Goal: Information Seeking & Learning: Learn about a topic

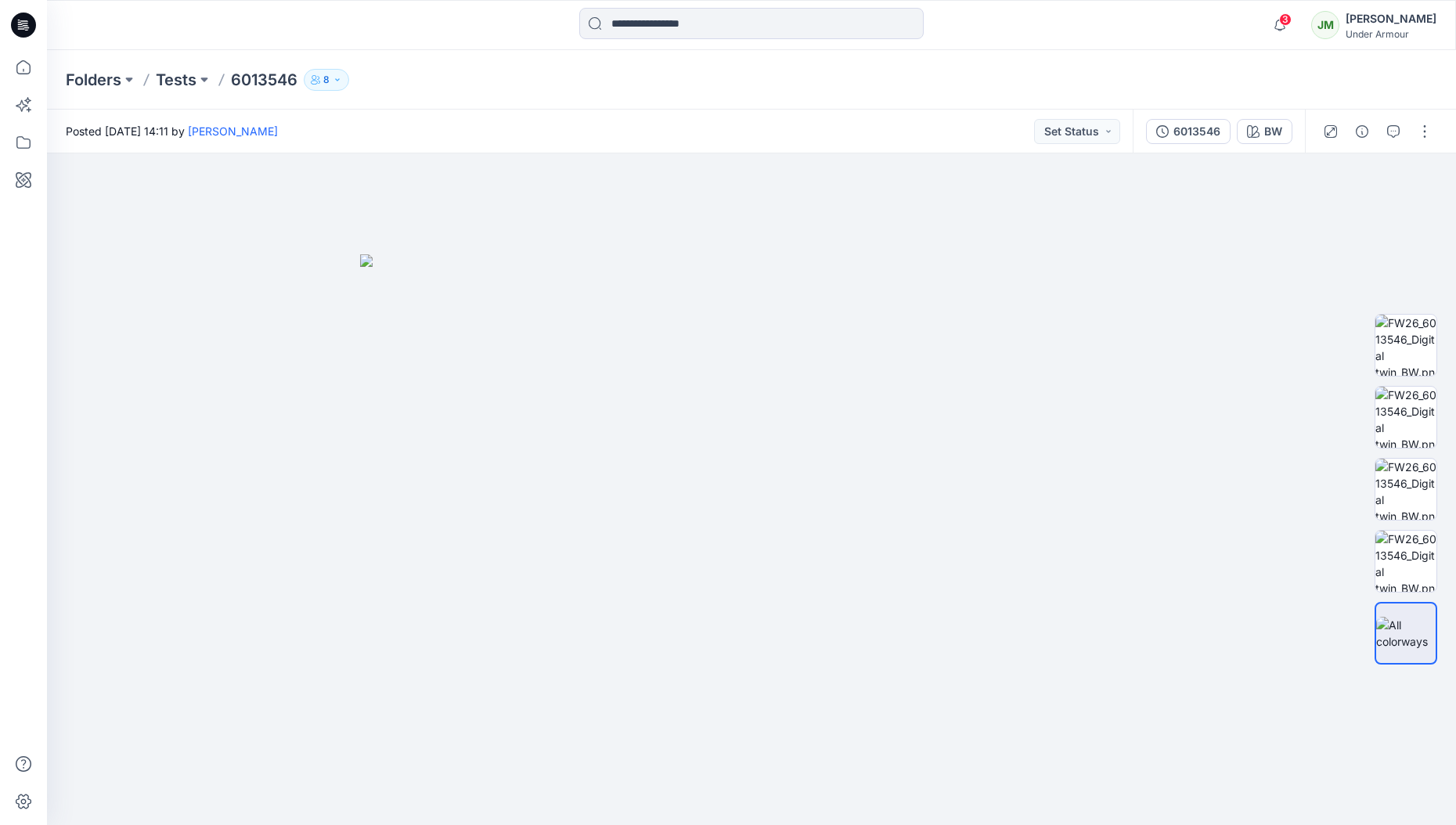
click at [174, 73] on p "Tests" at bounding box center [176, 79] width 41 height 22
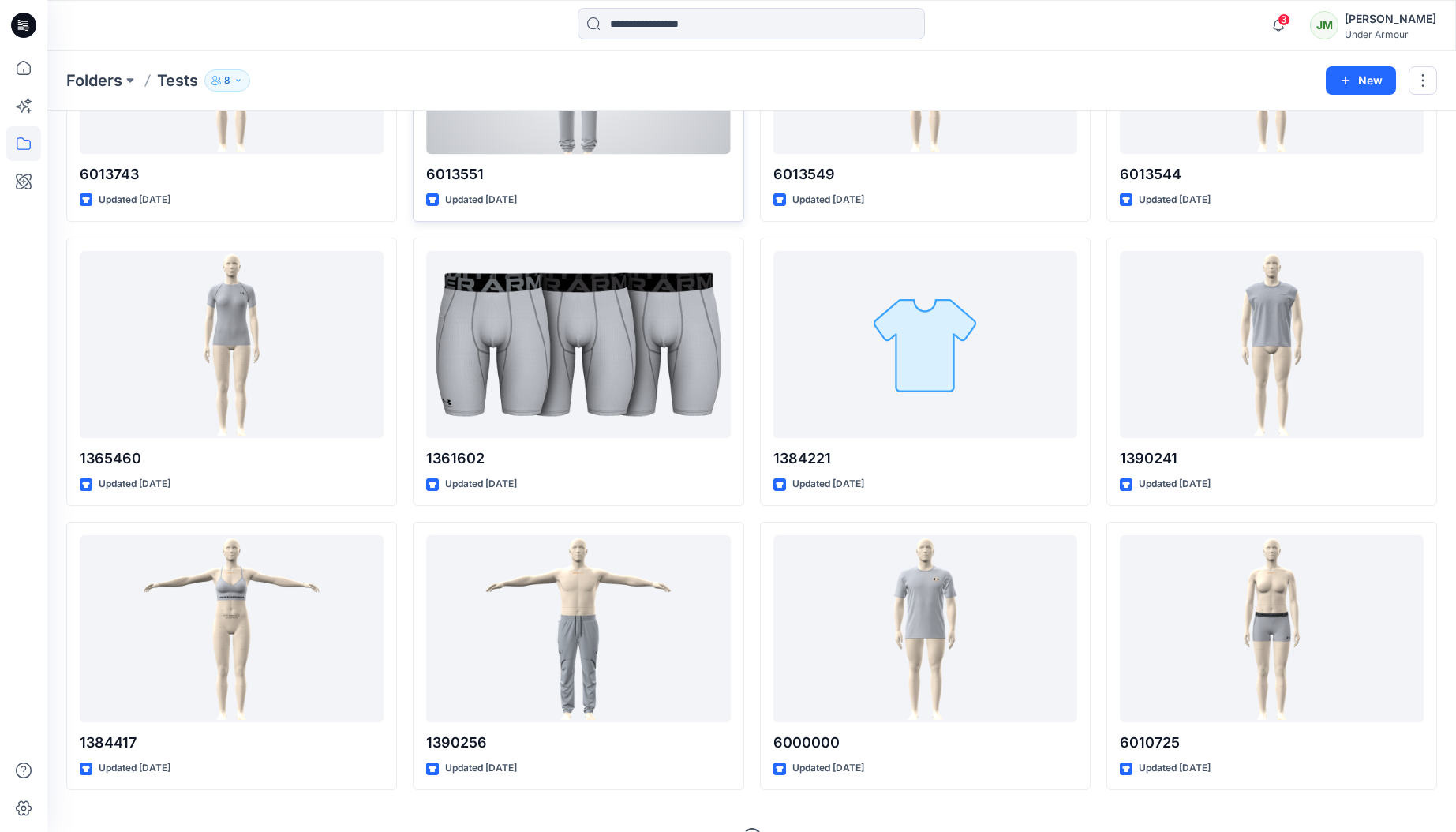
scroll to position [1110, 0]
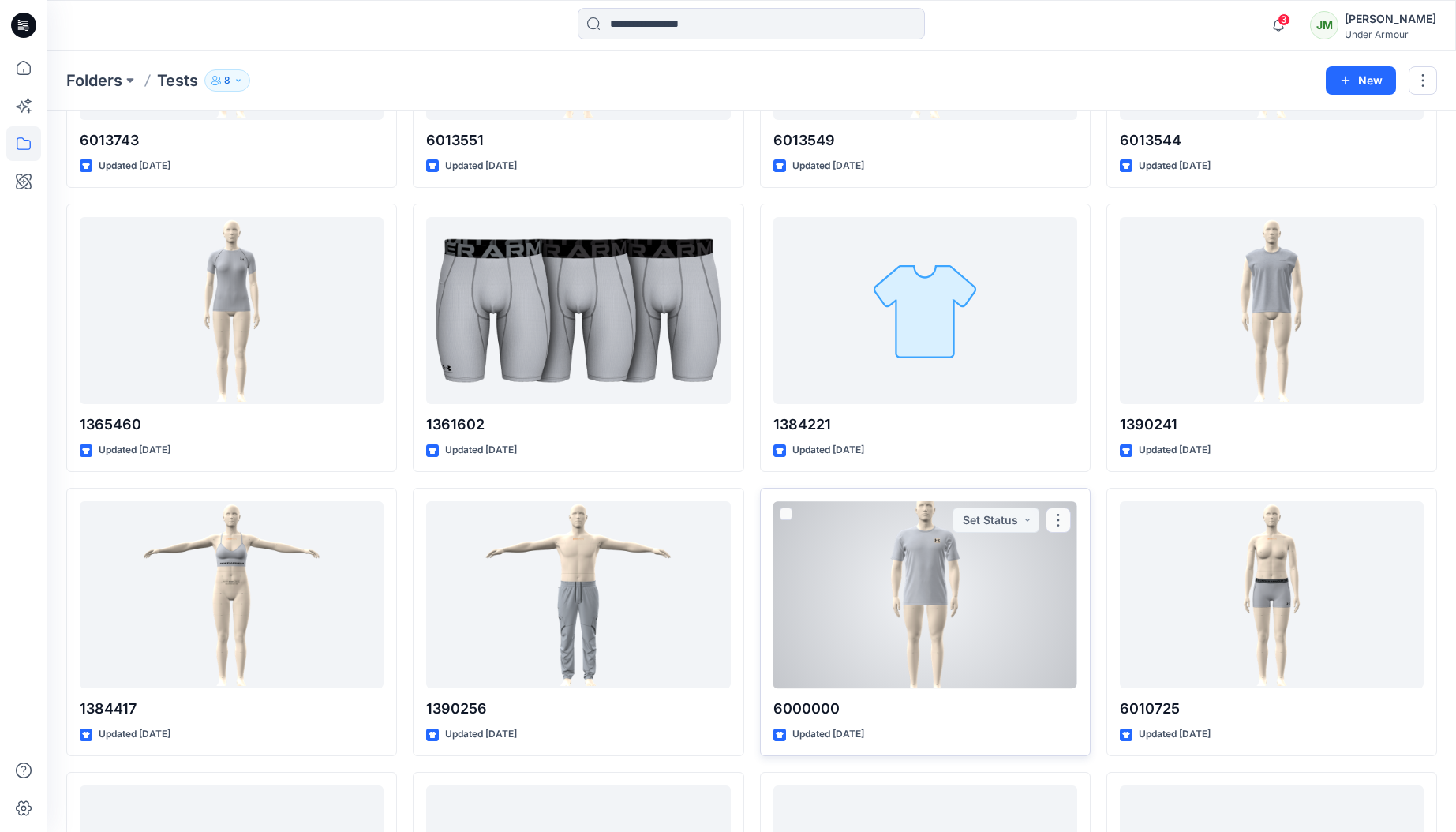
click at [862, 577] on div at bounding box center [925, 595] width 304 height 188
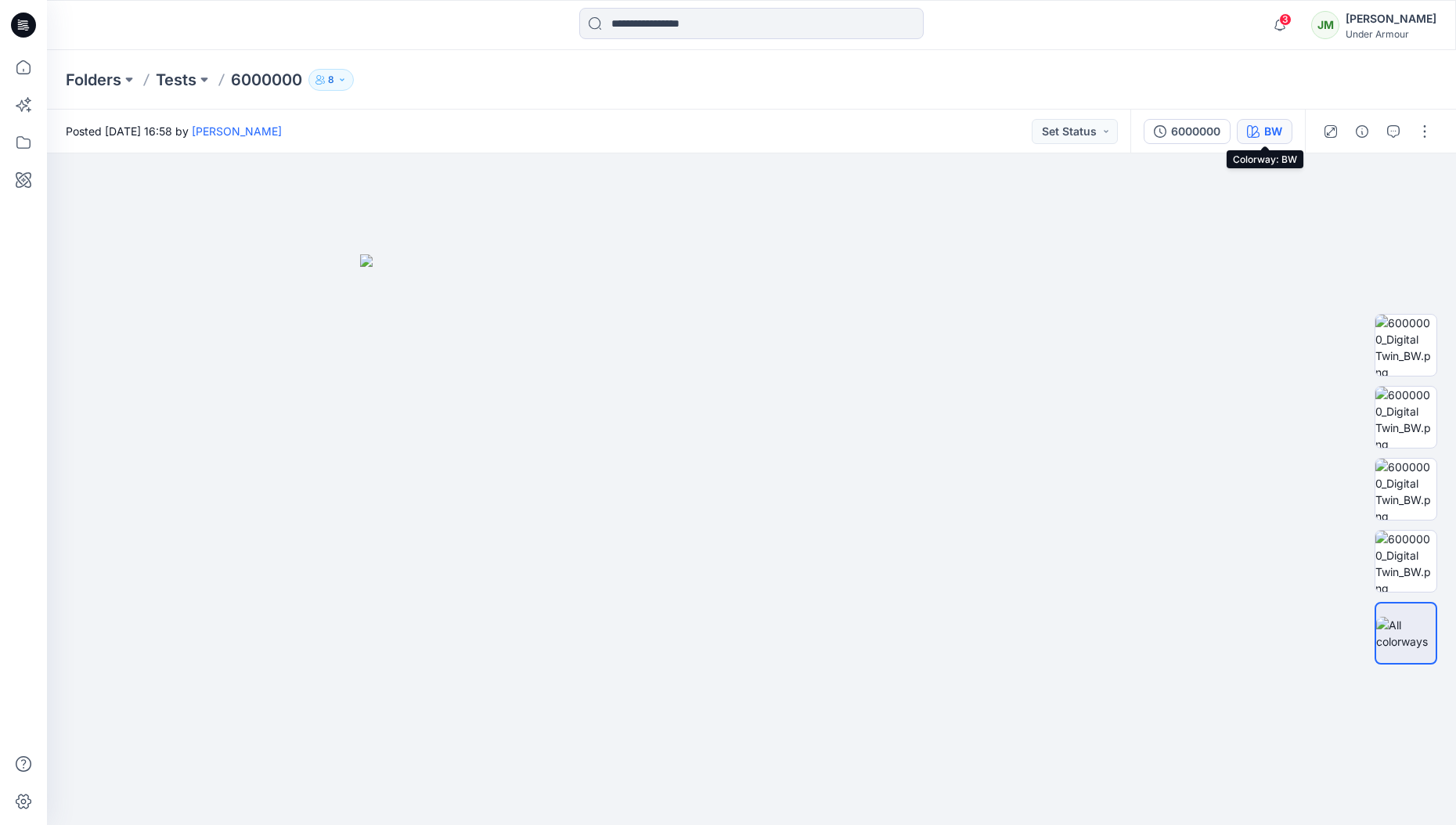
click at [1260, 139] on button "BW" at bounding box center [1264, 131] width 55 height 25
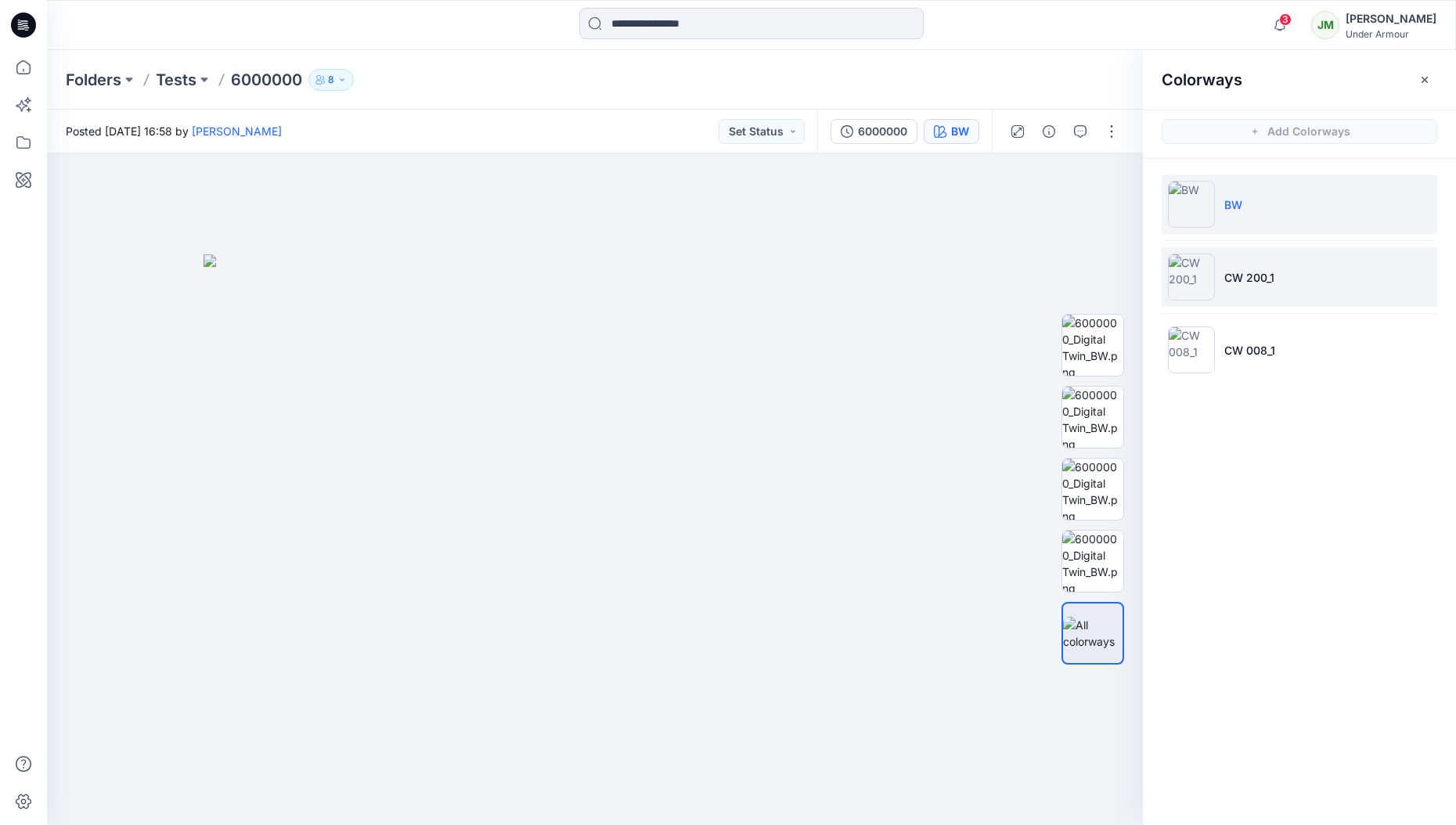
click at [1280, 268] on li "CW 200_1" at bounding box center [1299, 277] width 276 height 60
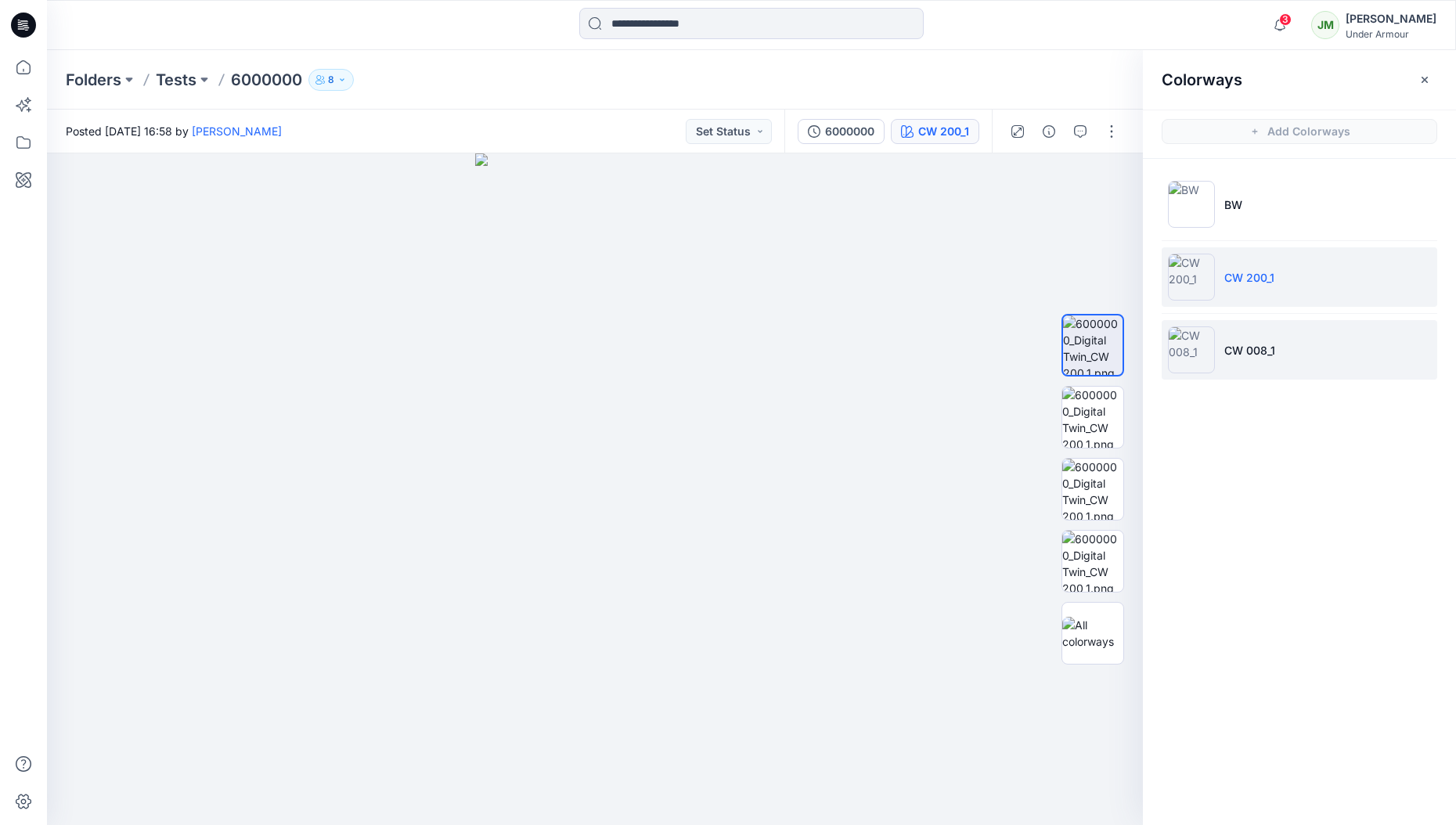
click at [1252, 339] on li "CW 008_1" at bounding box center [1299, 350] width 276 height 60
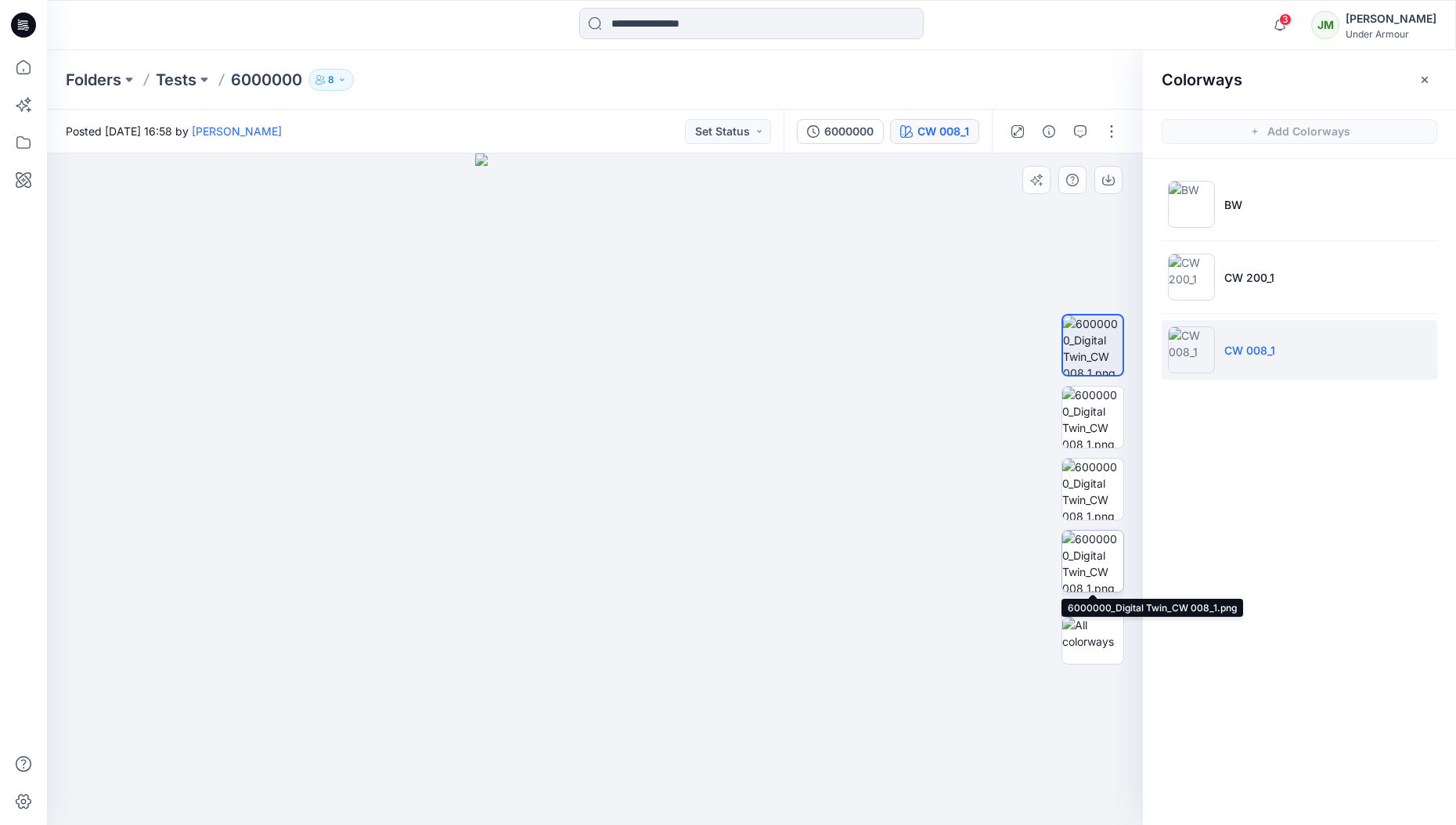
click at [1096, 552] on img at bounding box center [1093, 561] width 61 height 61
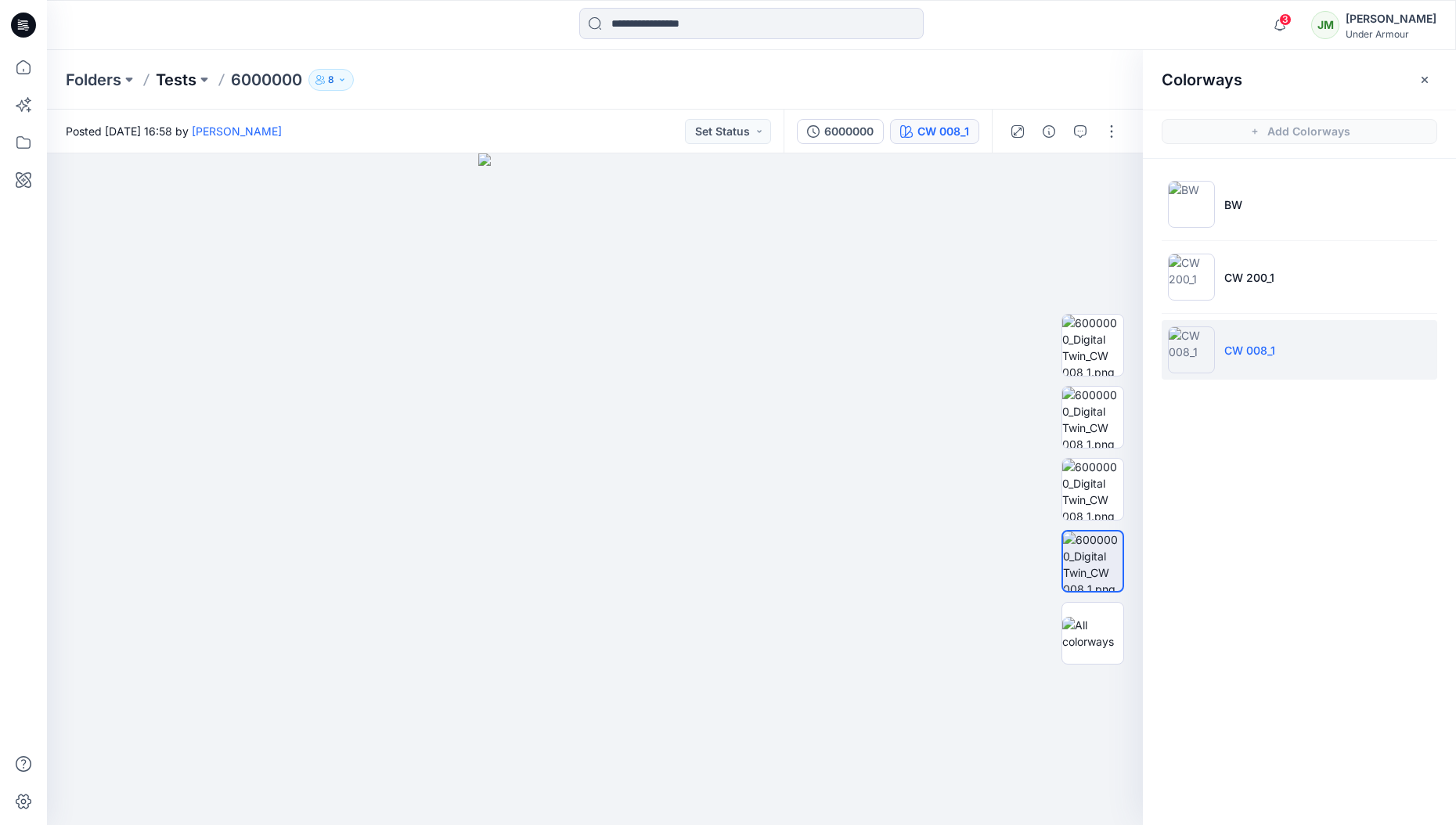
click at [181, 81] on p "Tests" at bounding box center [176, 79] width 41 height 22
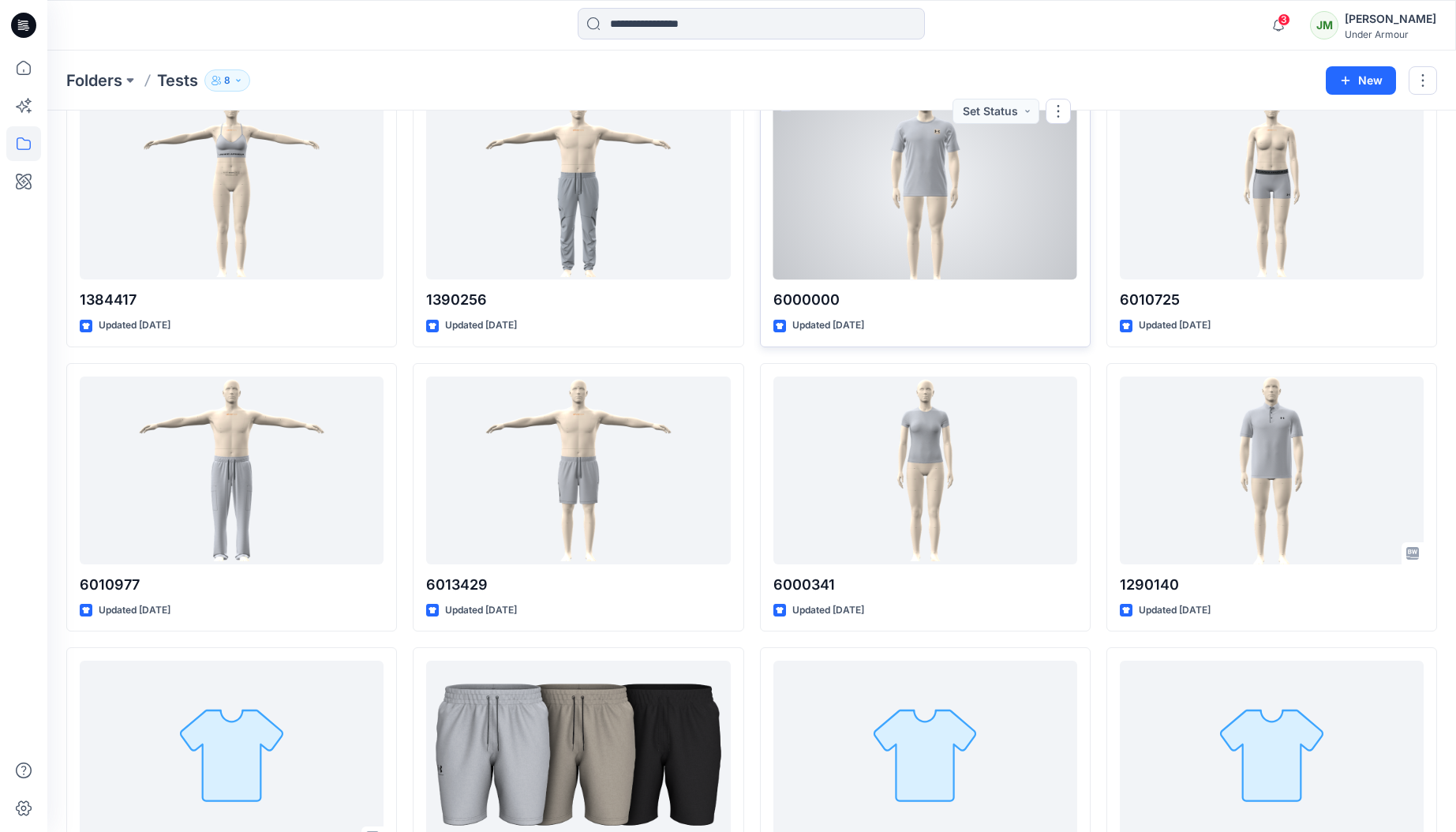
scroll to position [1520, 0]
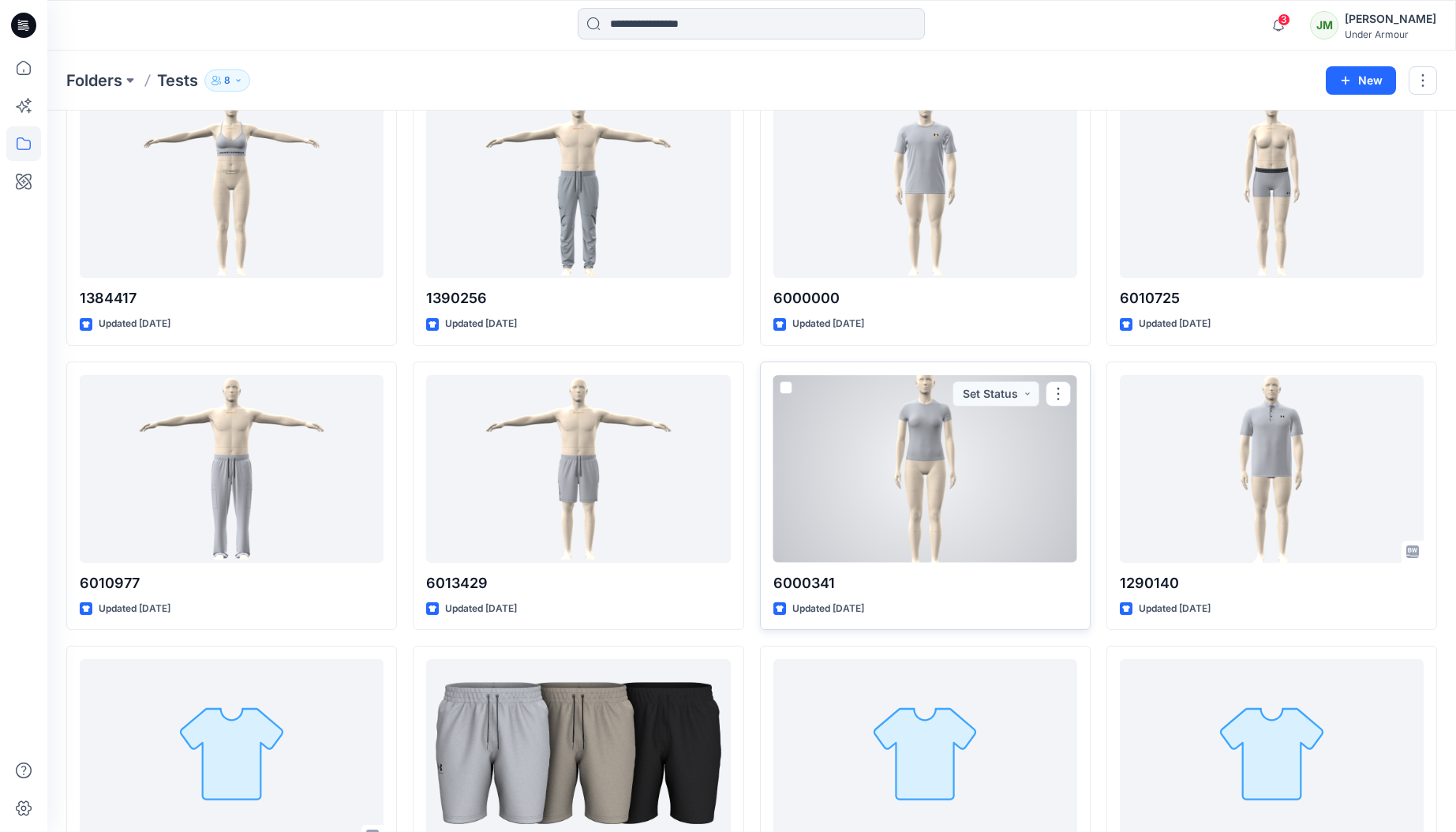
click at [881, 519] on div at bounding box center [925, 469] width 304 height 188
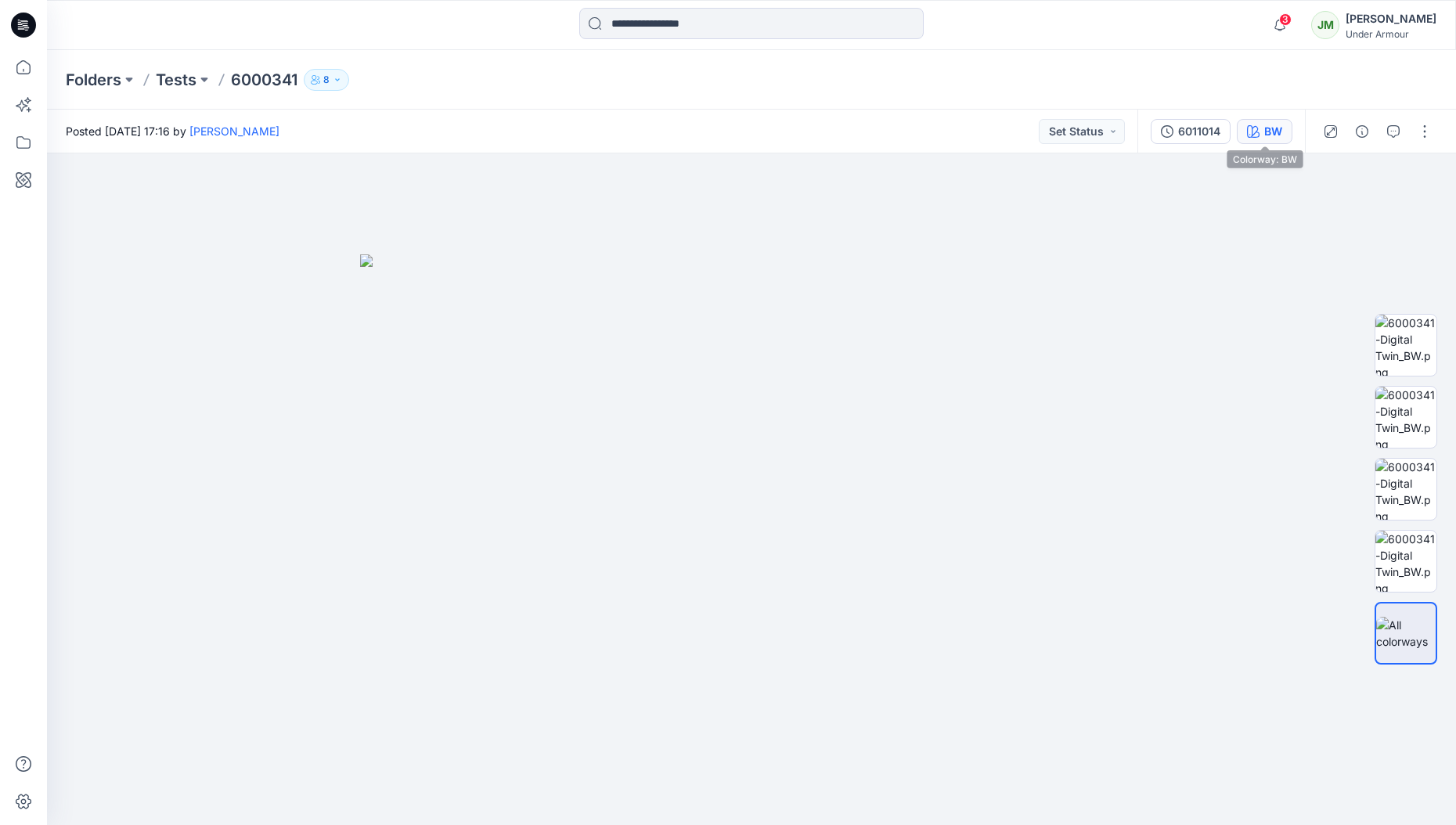
click at [1271, 135] on div "BW" at bounding box center [1272, 131] width 18 height 17
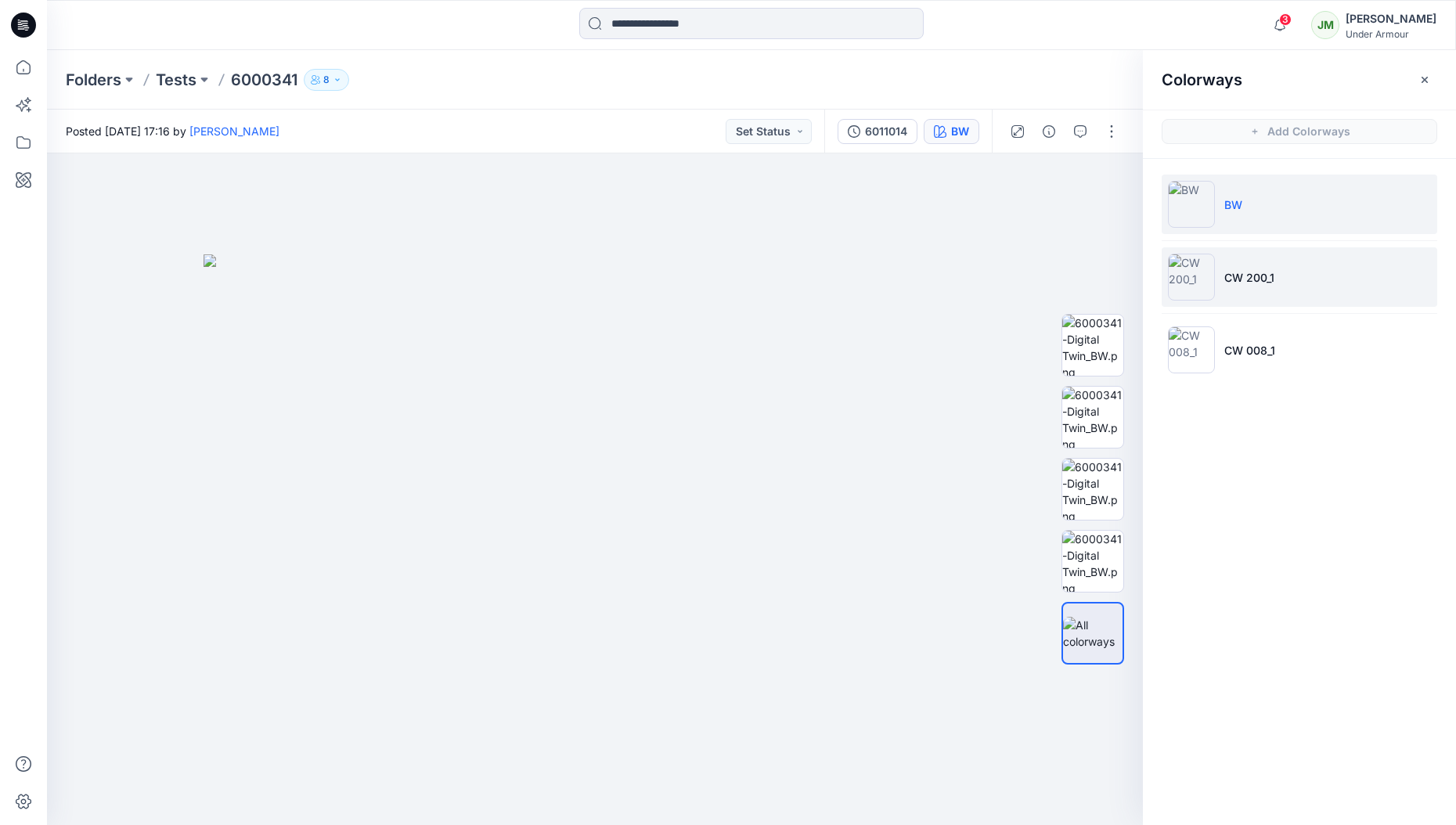
click at [1275, 271] on li "CW 200_1" at bounding box center [1299, 277] width 276 height 60
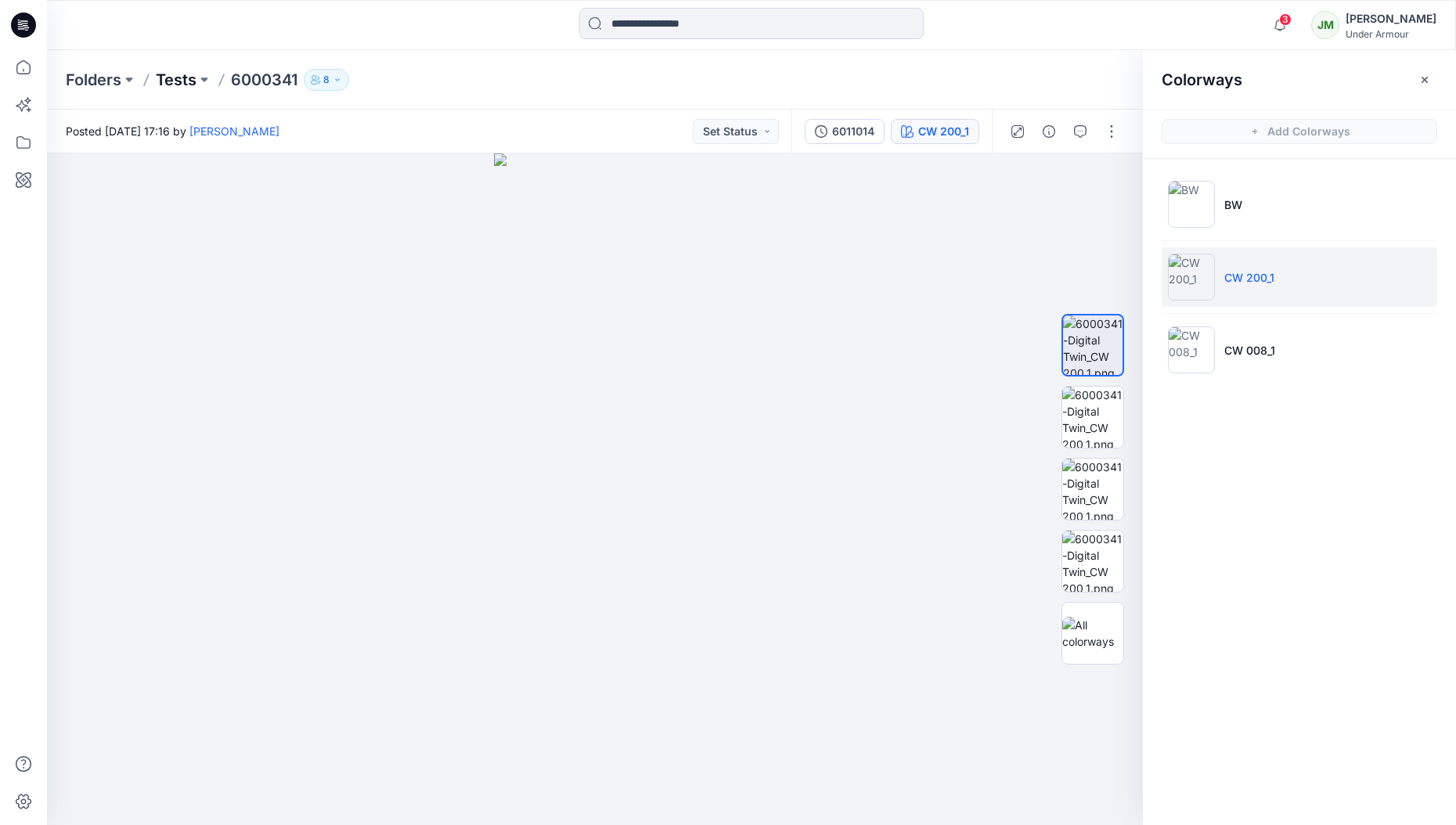
click at [184, 73] on p "Tests" at bounding box center [176, 79] width 41 height 22
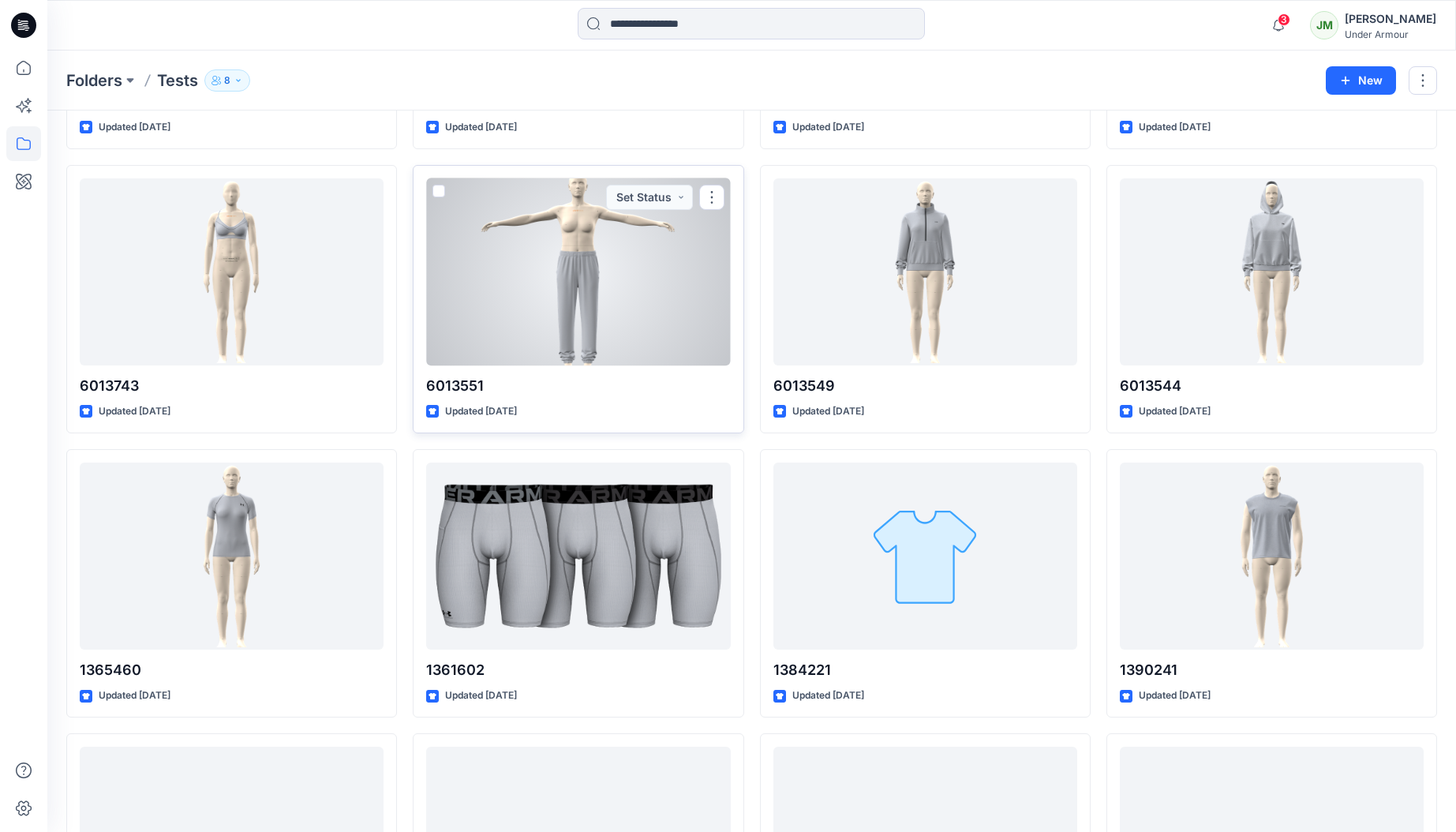
scroll to position [1110, 0]
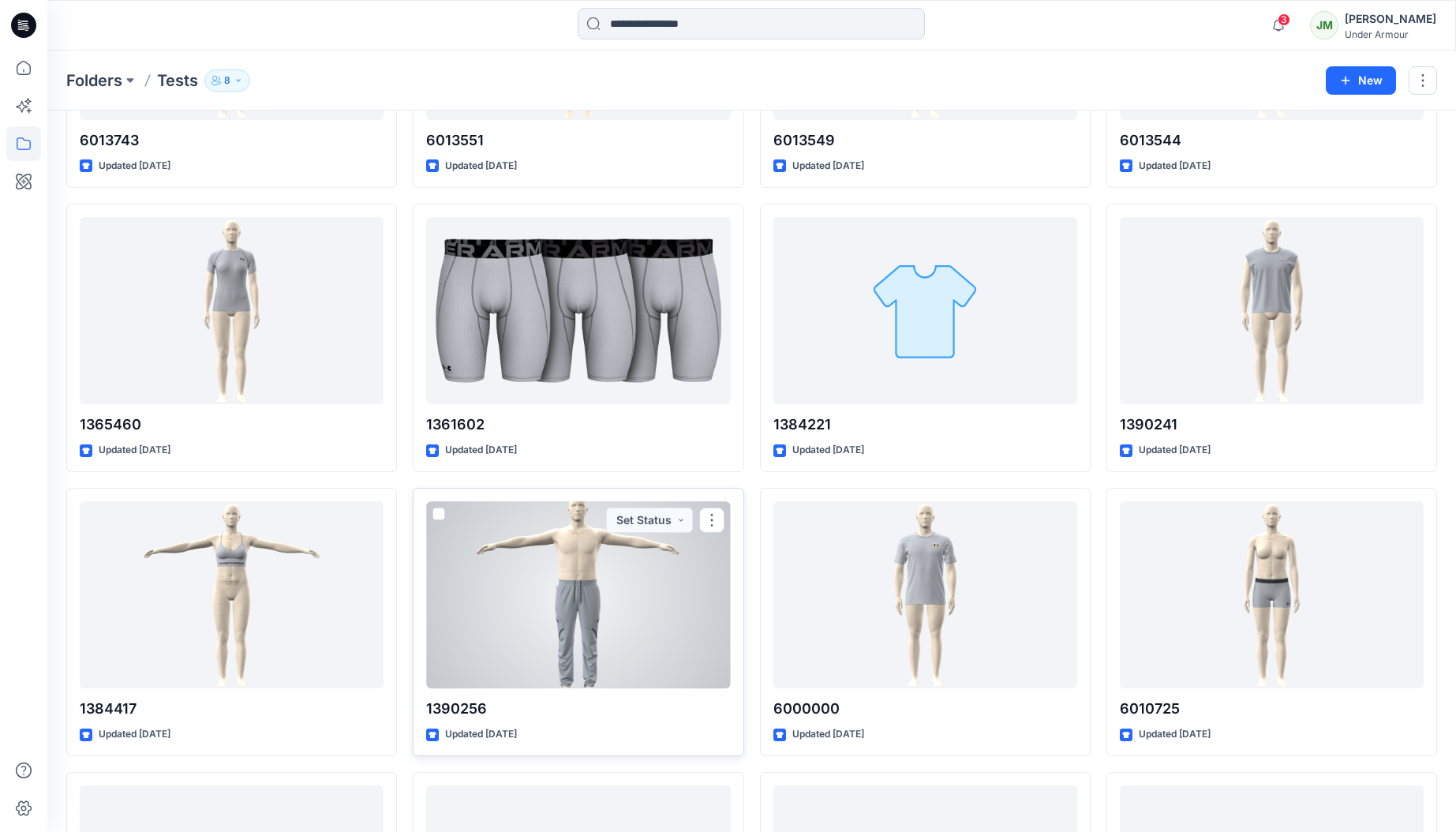
click at [528, 564] on div at bounding box center [577, 595] width 304 height 188
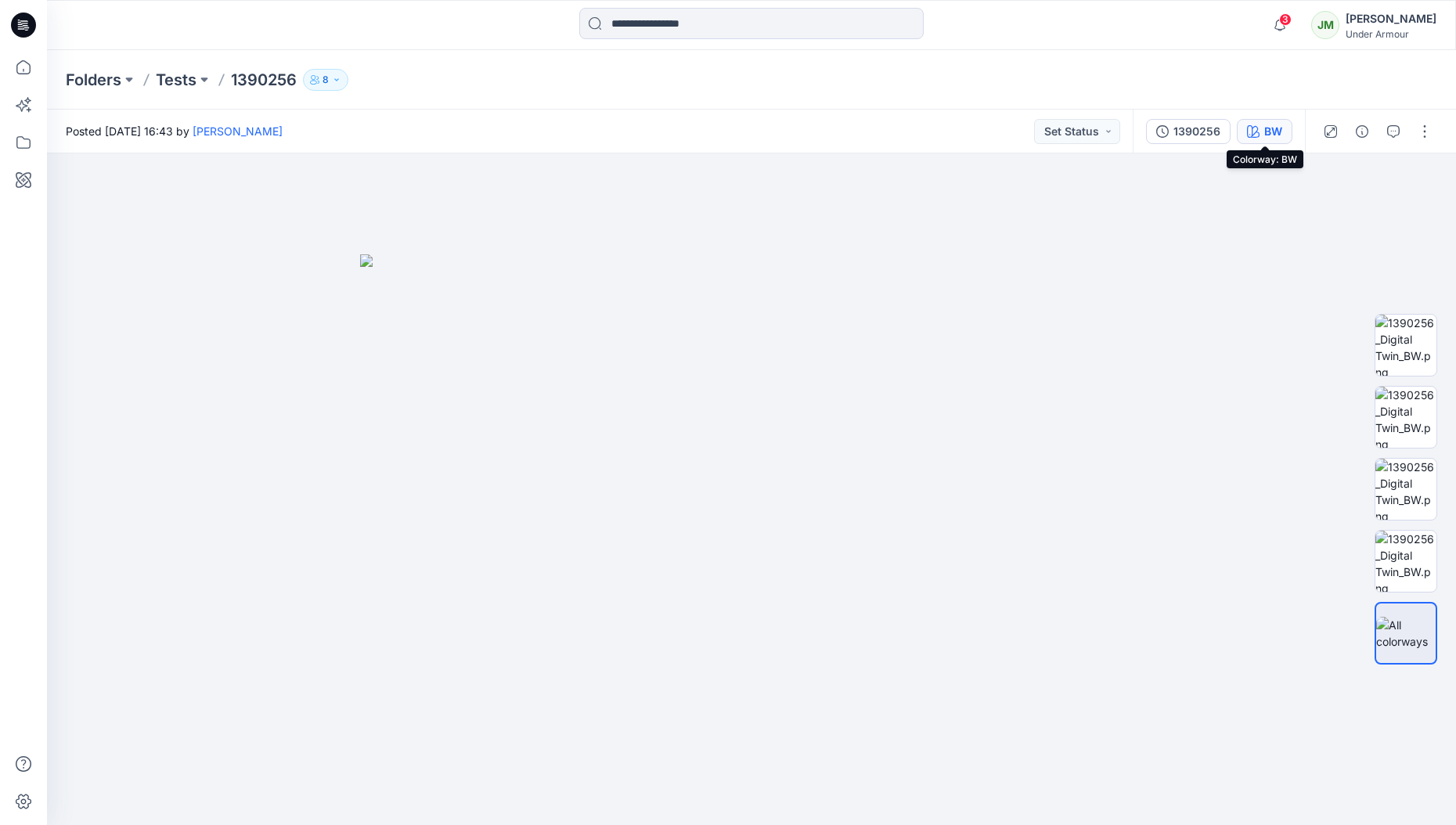
click at [1263, 130] on button "BW" at bounding box center [1264, 131] width 55 height 25
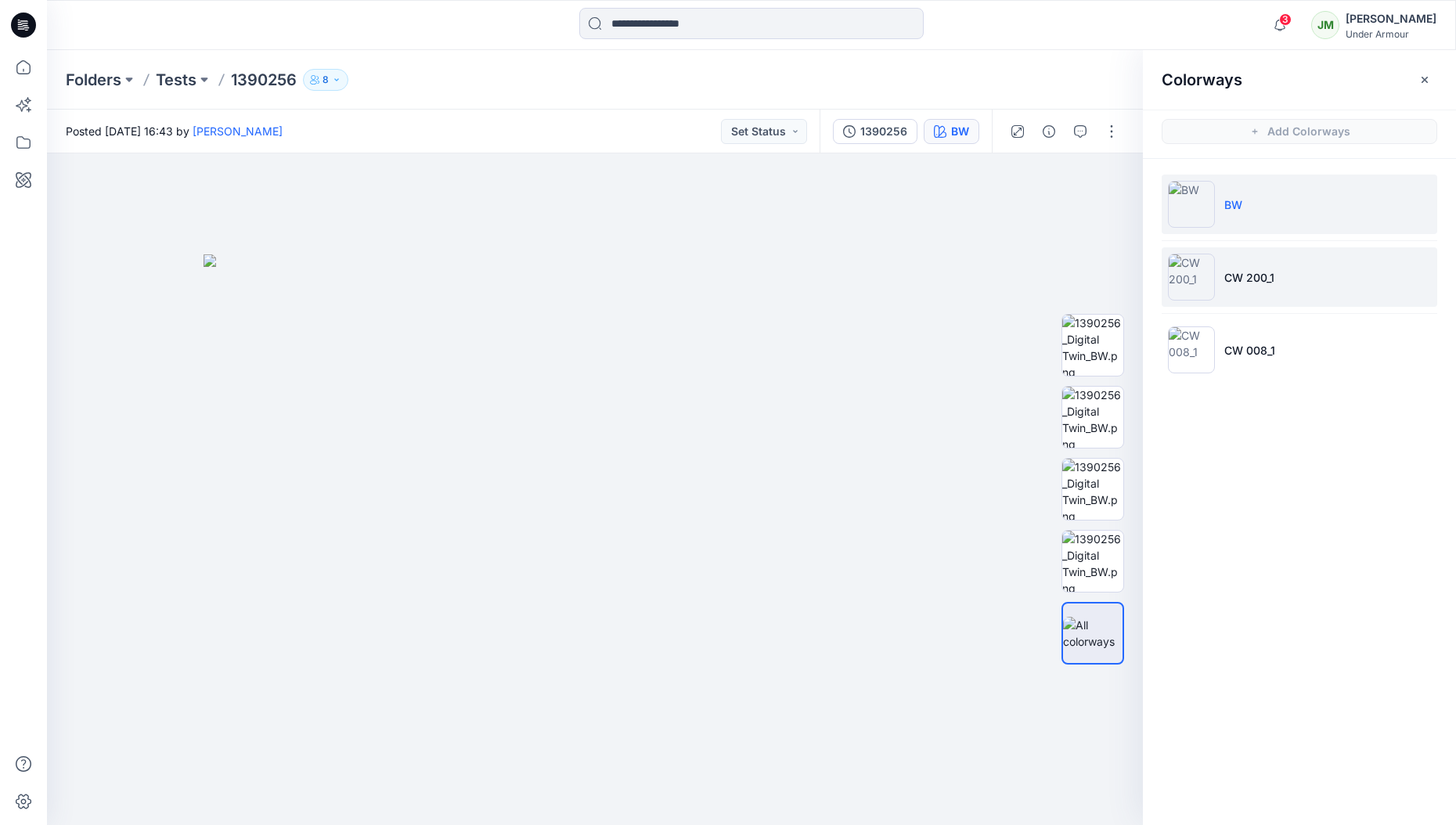
click at [1265, 290] on li "CW 200_1" at bounding box center [1299, 277] width 276 height 60
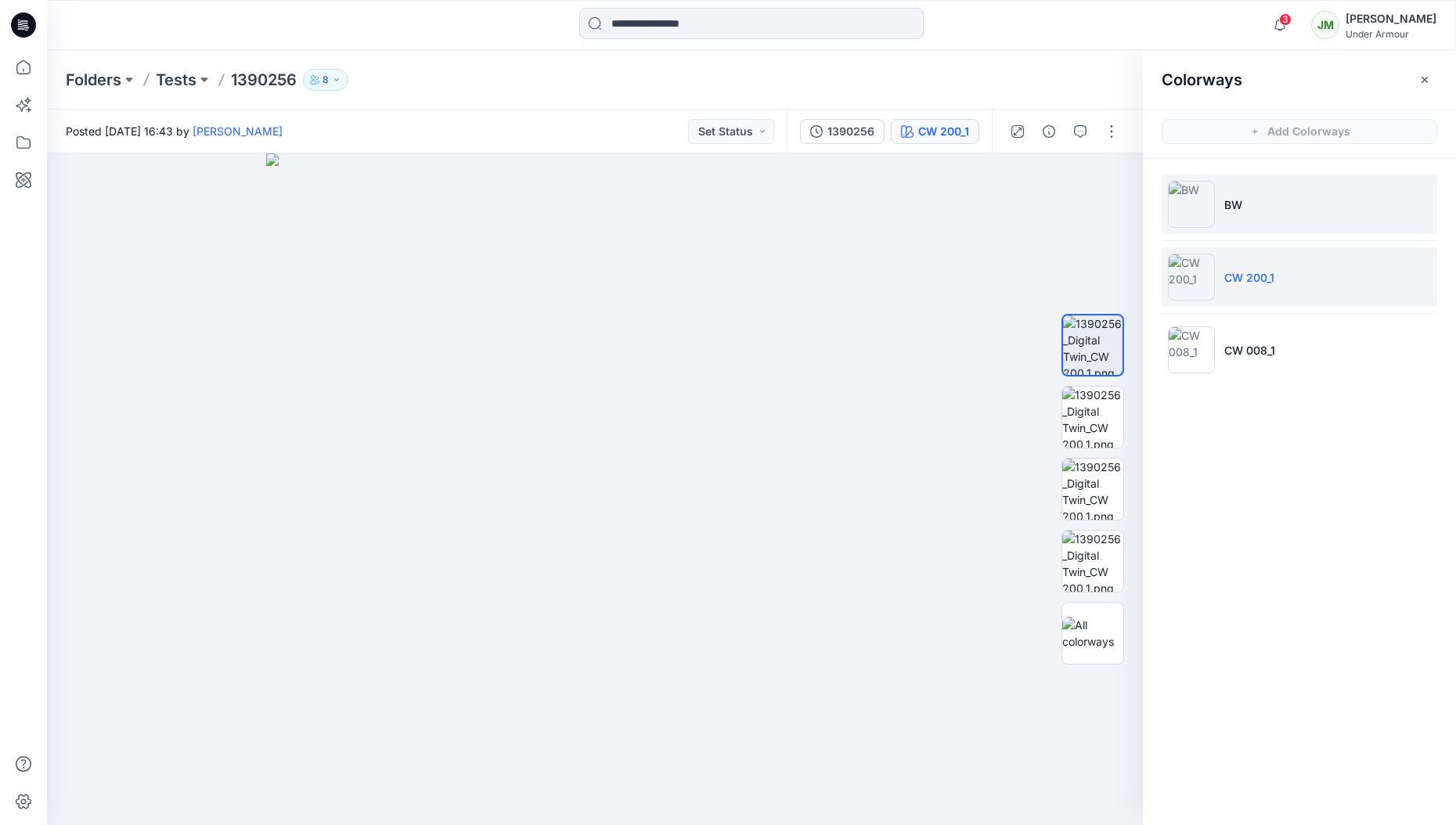
click at [1252, 222] on li "BW" at bounding box center [1299, 204] width 276 height 60
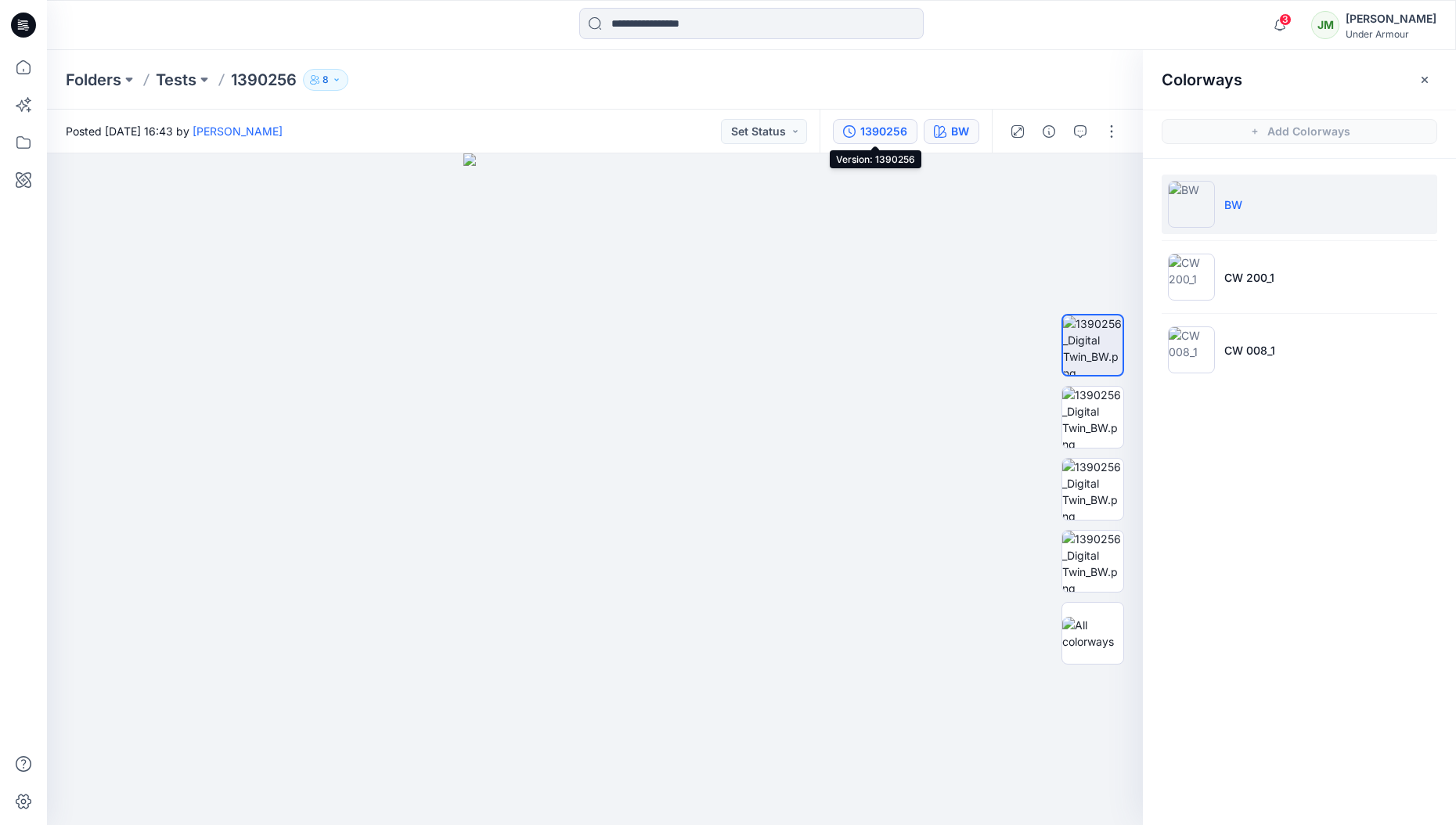
click at [861, 128] on div "1390256" at bounding box center [883, 131] width 47 height 17
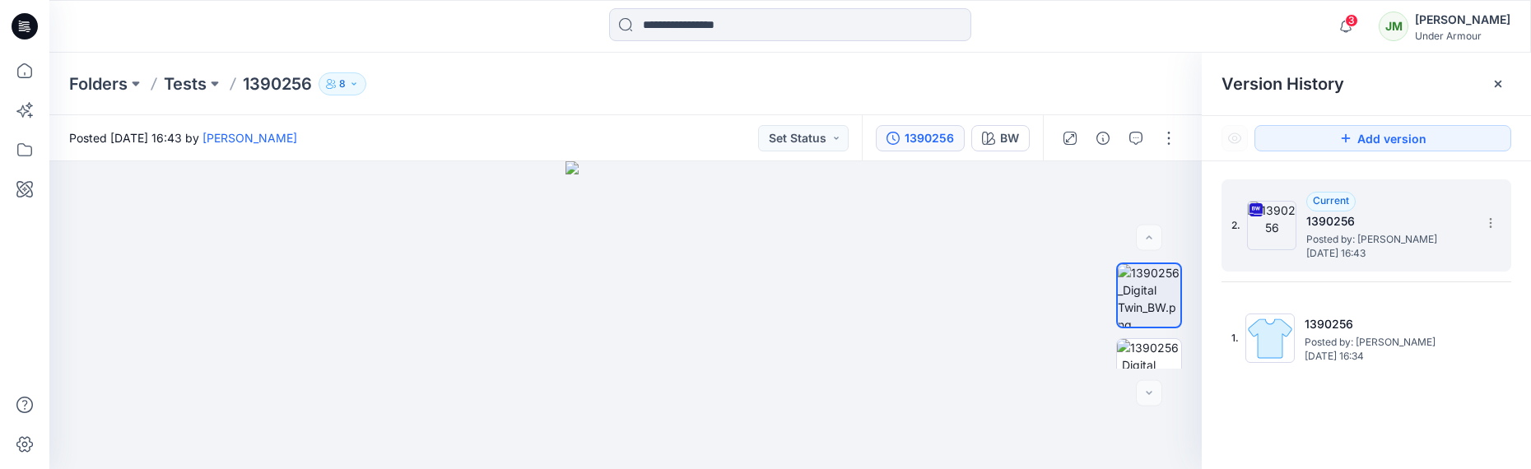
click at [1306, 226] on h5 "1390256" at bounding box center [1388, 222] width 165 height 20
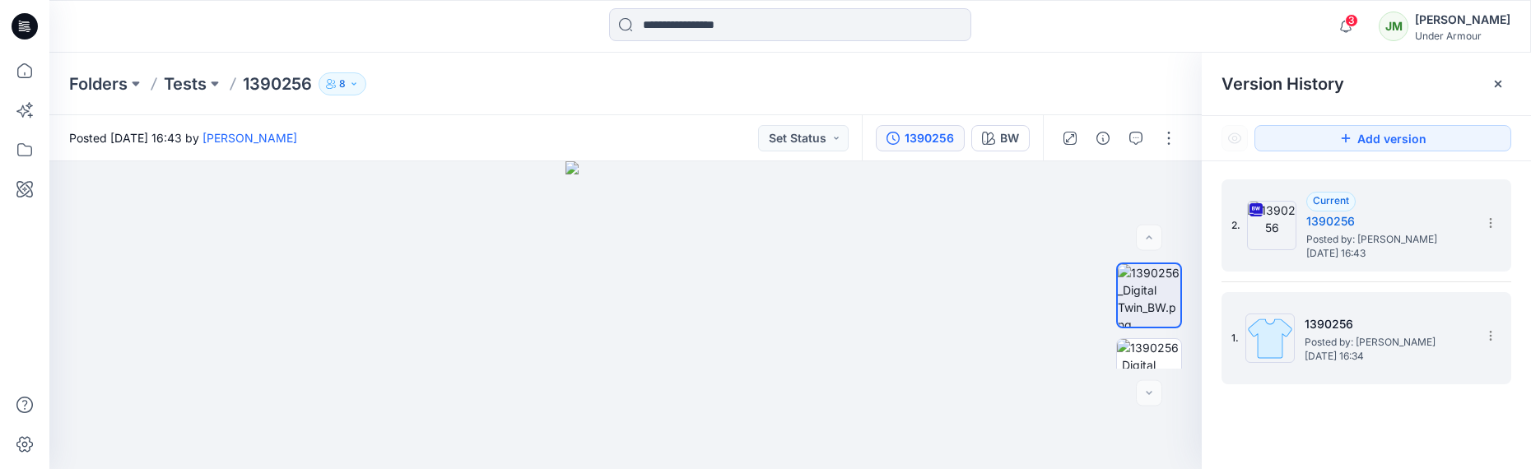
click at [1343, 301] on div "1. 1390256 Posted by: [PERSON_NAME] [DATE] 16:34" at bounding box center [1354, 338] width 247 height 79
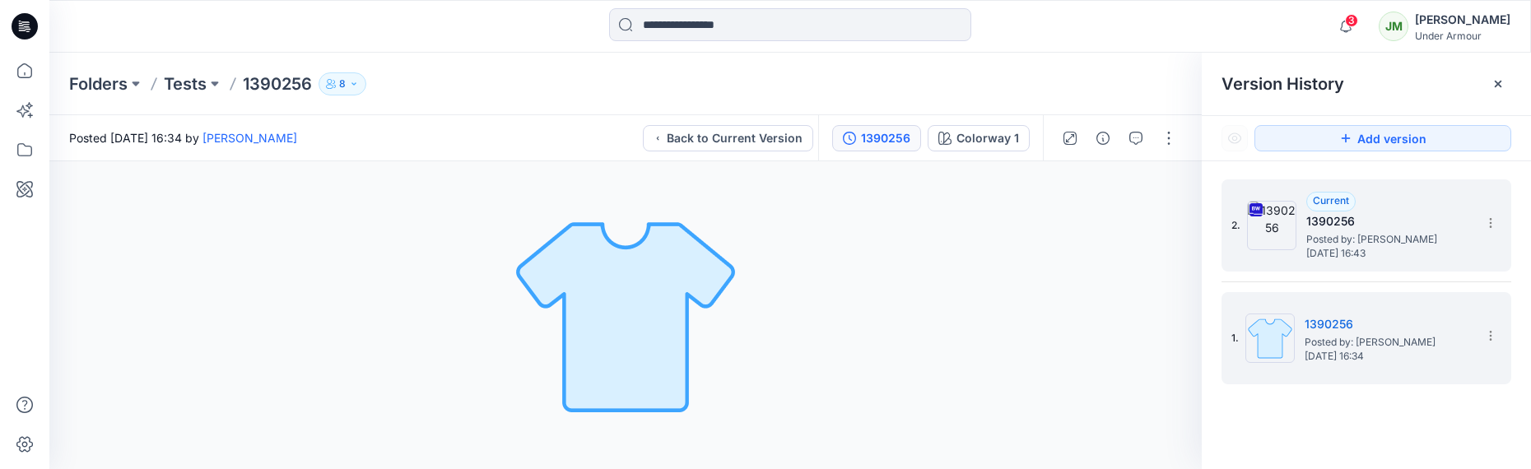
click at [1355, 241] on span "Posted by: [PERSON_NAME]" at bounding box center [1388, 239] width 165 height 16
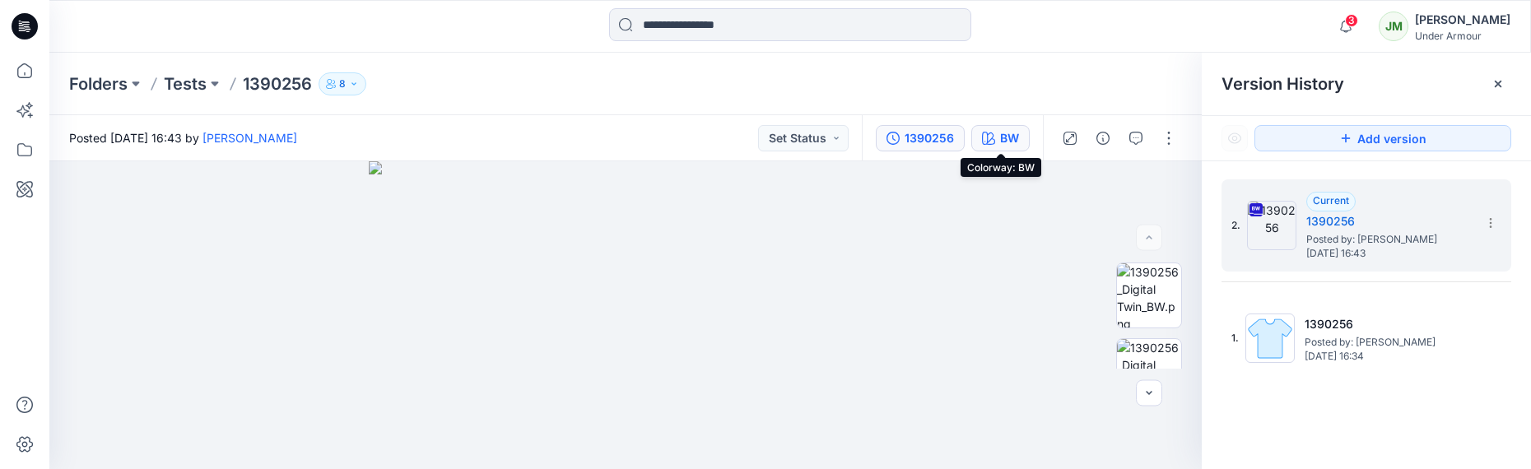
click at [982, 133] on icon "button" at bounding box center [988, 138] width 13 height 13
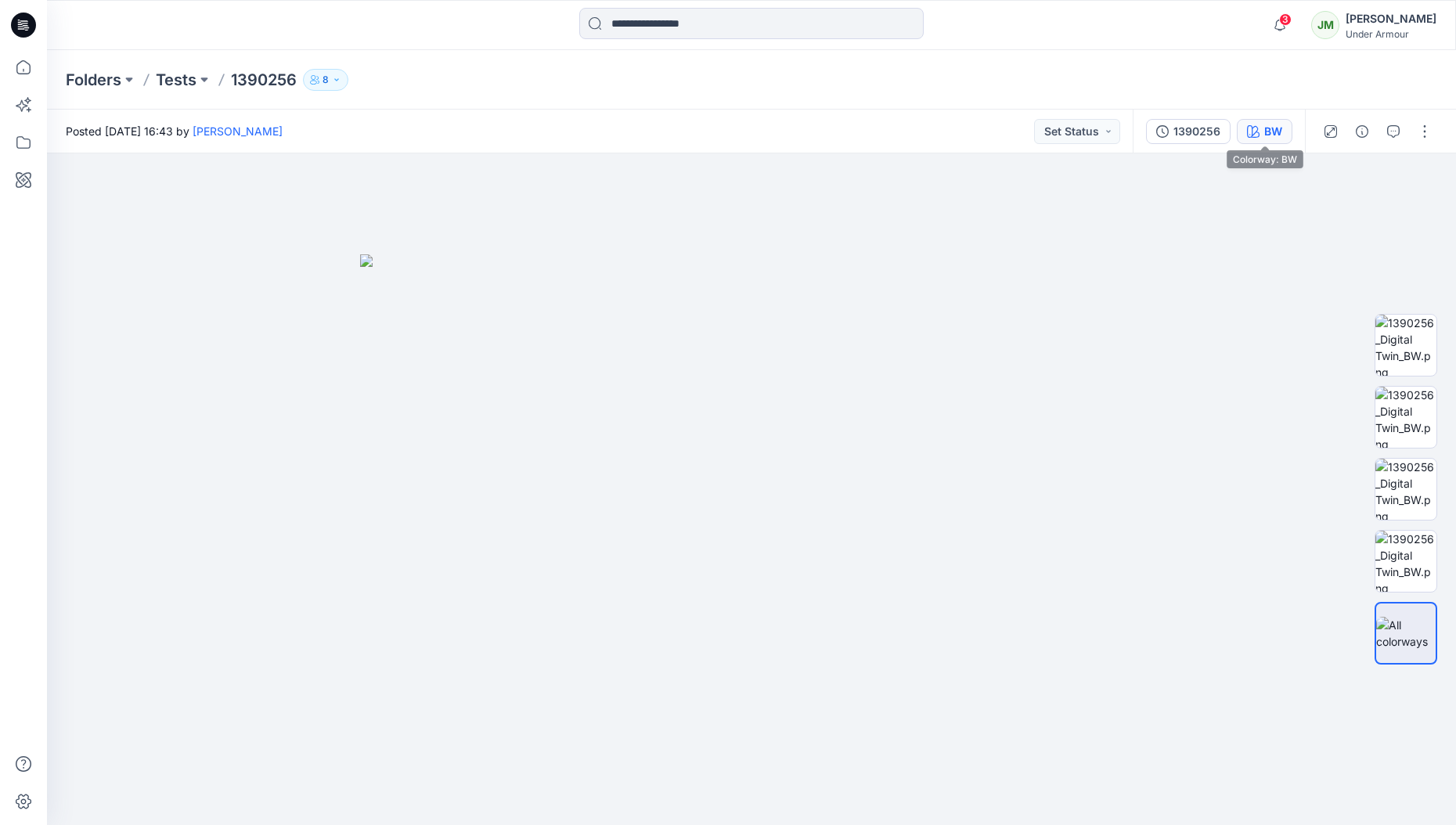
click at [1261, 130] on button "BW" at bounding box center [1264, 131] width 55 height 25
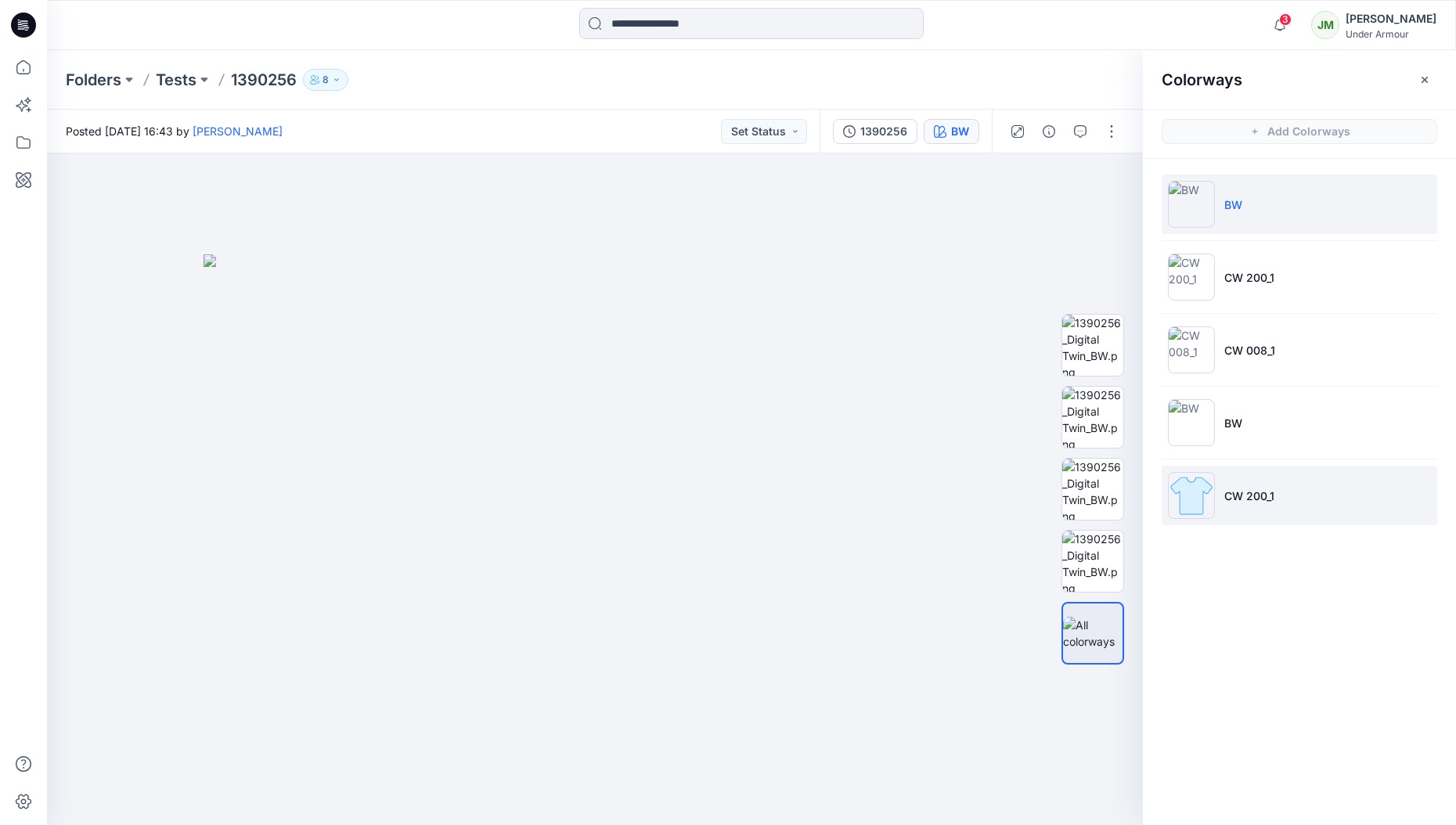
click at [1286, 445] on li "CW 200_1" at bounding box center [1299, 495] width 276 height 60
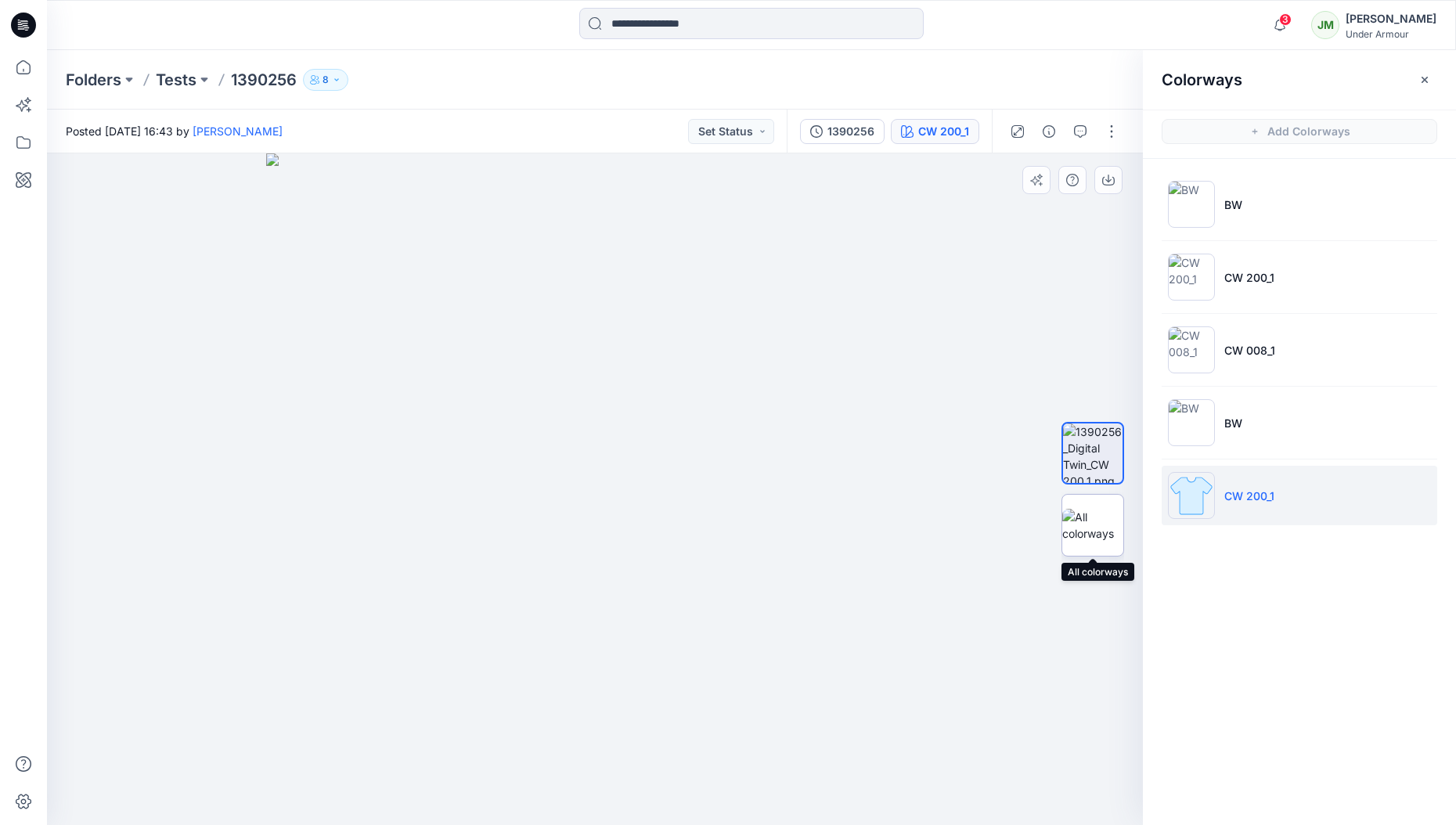
click at [1100, 445] on img at bounding box center [1093, 525] width 61 height 33
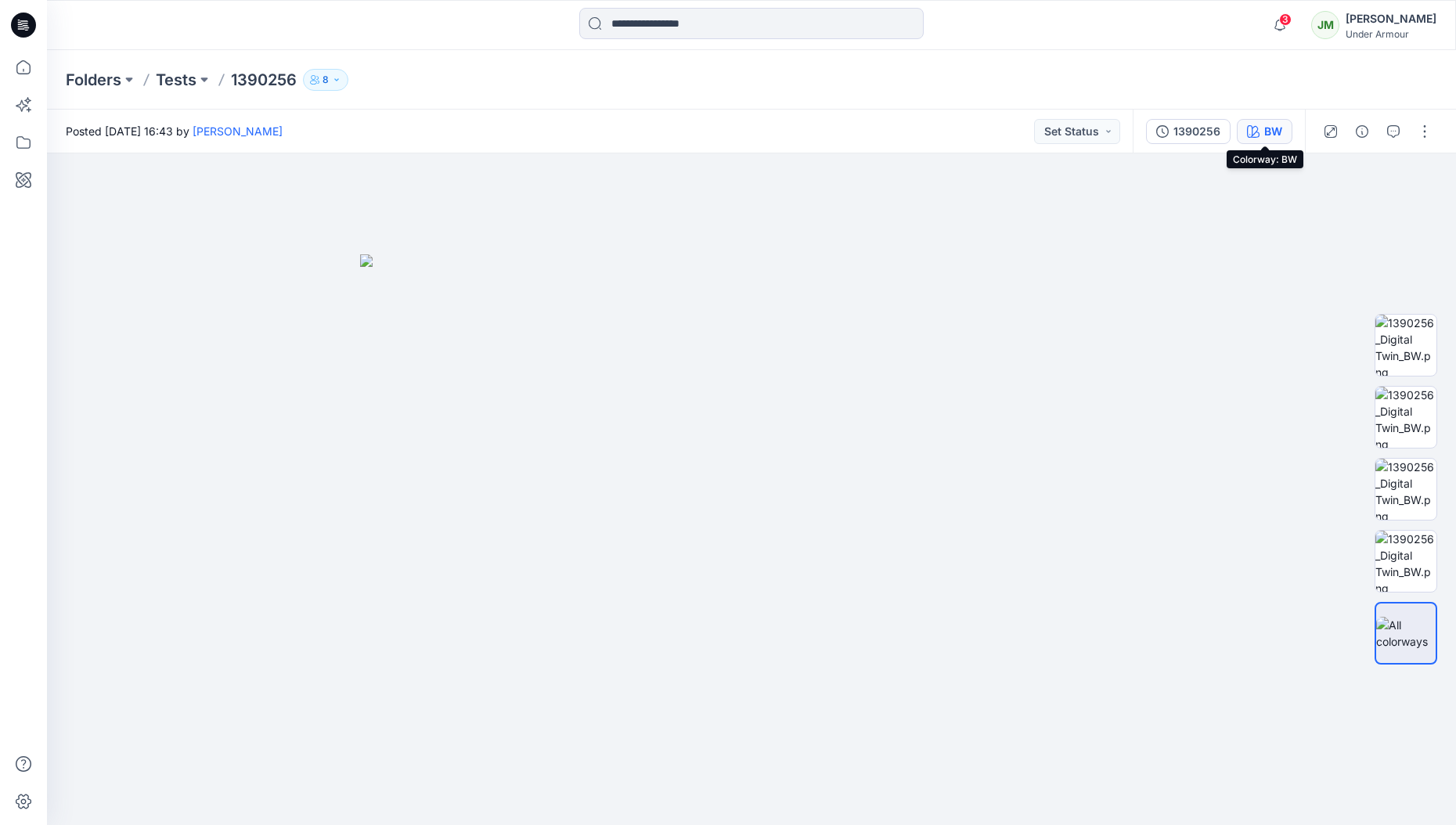
click at [1270, 130] on div "BW" at bounding box center [1272, 131] width 18 height 17
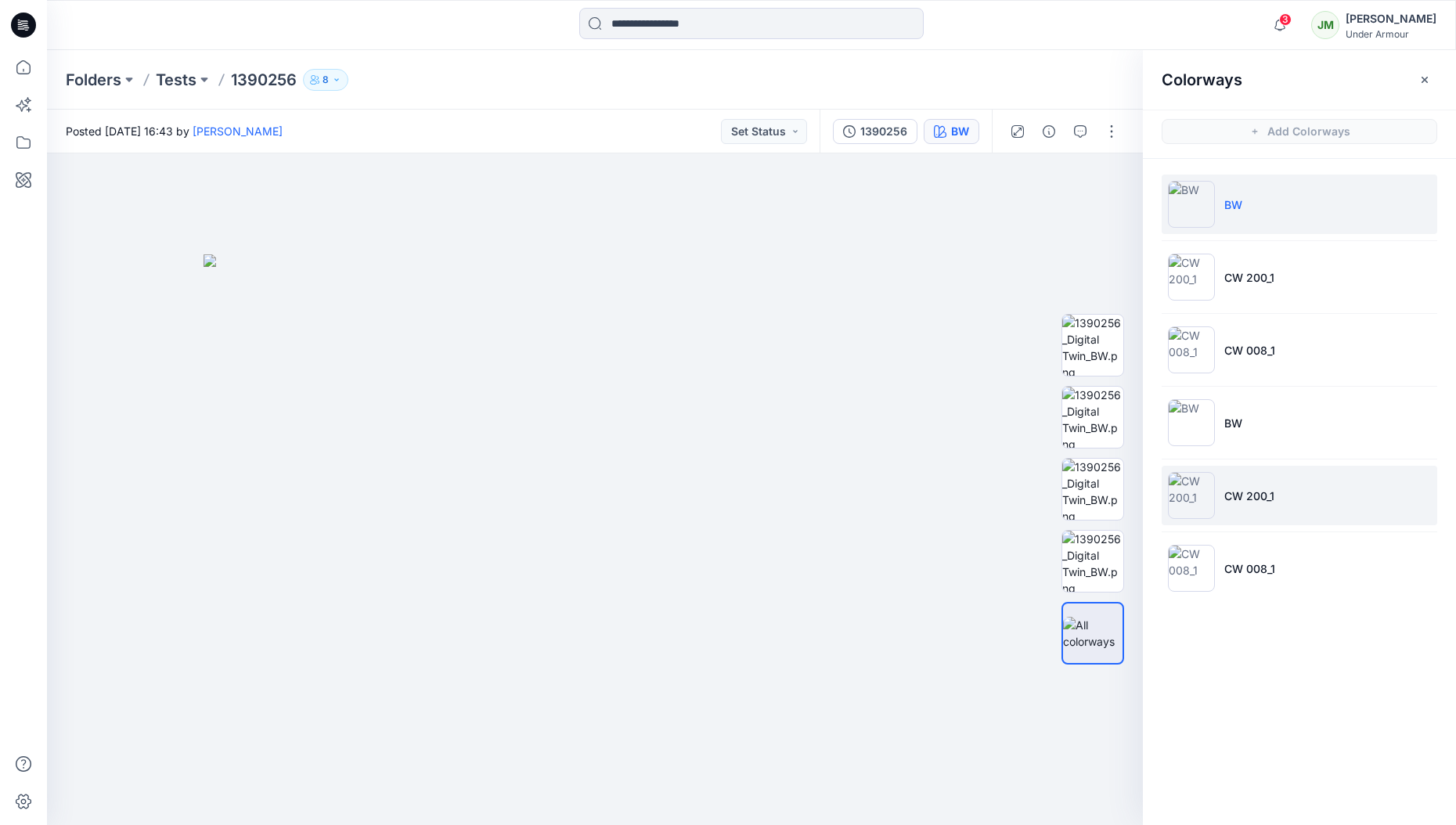
click at [1252, 488] on p "CW 200_1" at bounding box center [1249, 495] width 50 height 16
